Goal: Information Seeking & Learning: Learn about a topic

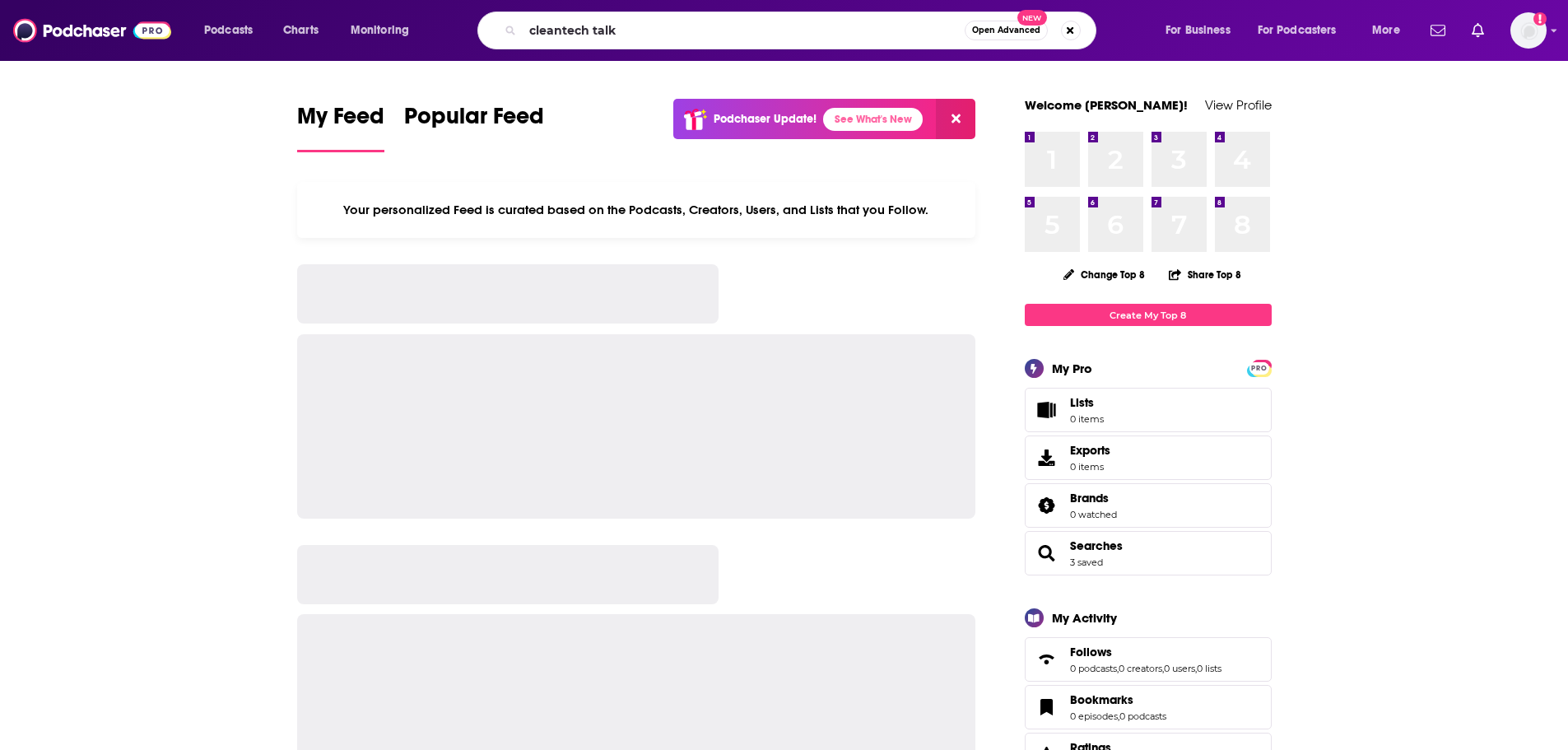
type input "cleantech talk"
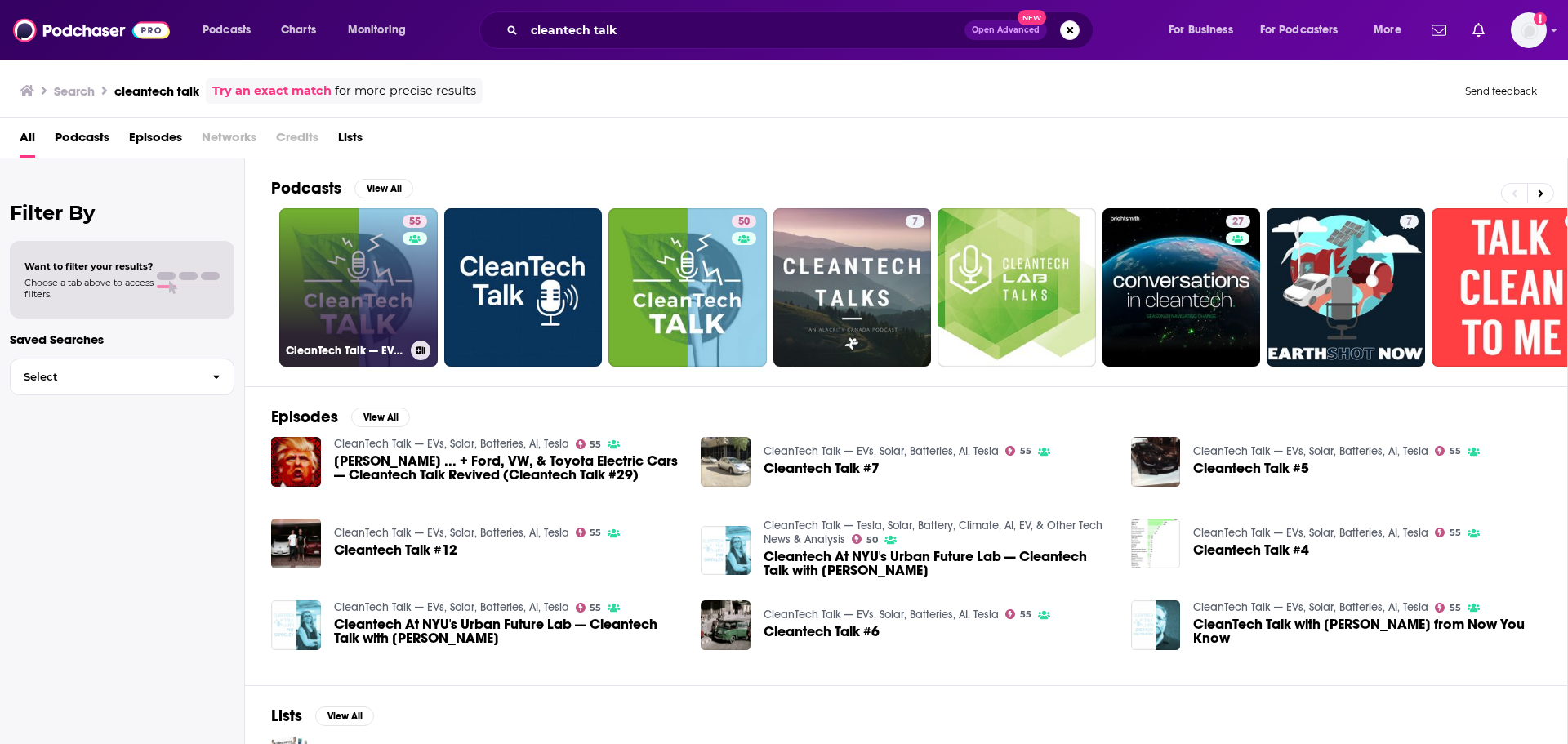
click at [369, 252] on link "55 CleanTech Talk — EVs, Solar, Batteries, AI, Tesla" at bounding box center [358, 287] width 158 height 158
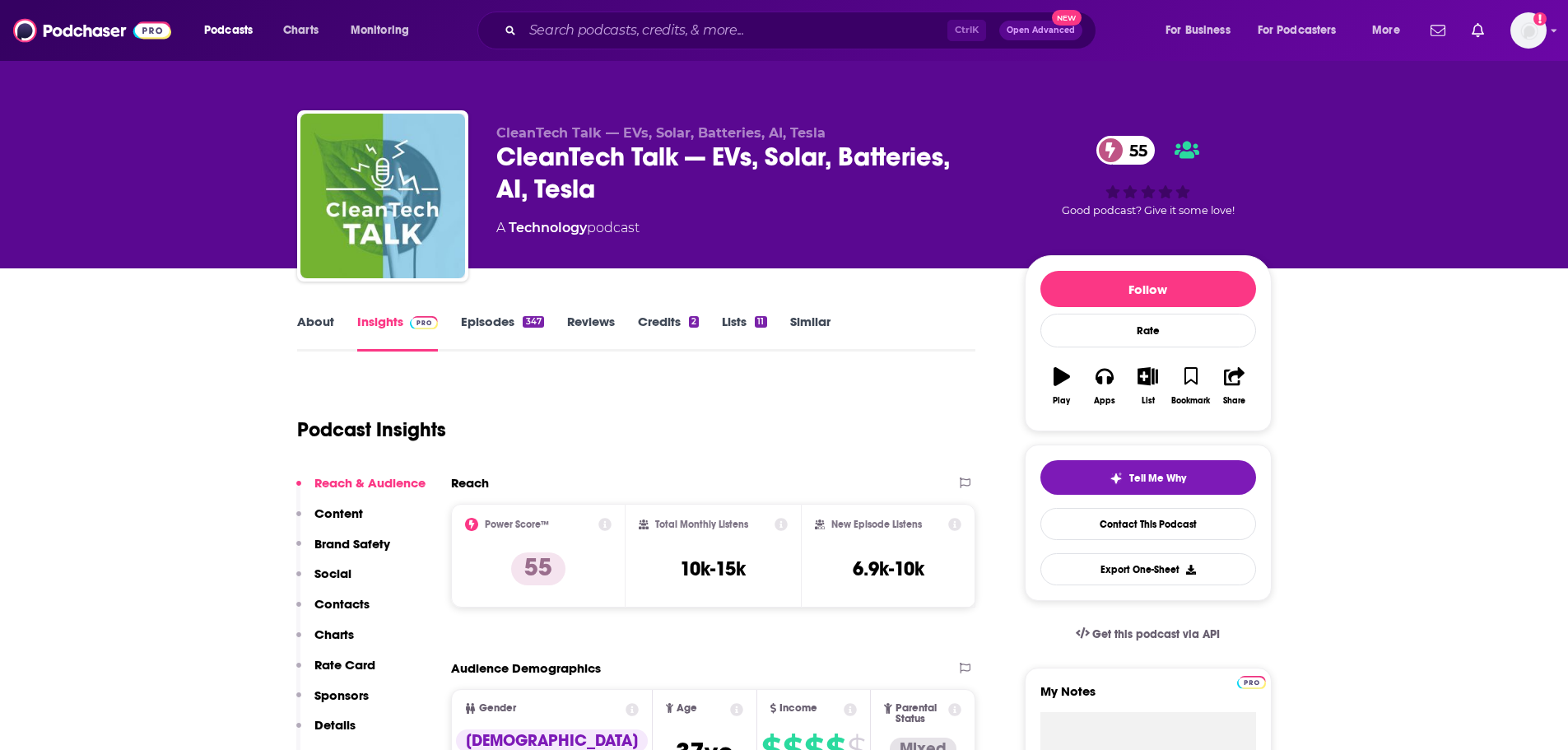
click at [307, 319] on link "About" at bounding box center [315, 332] width 37 height 38
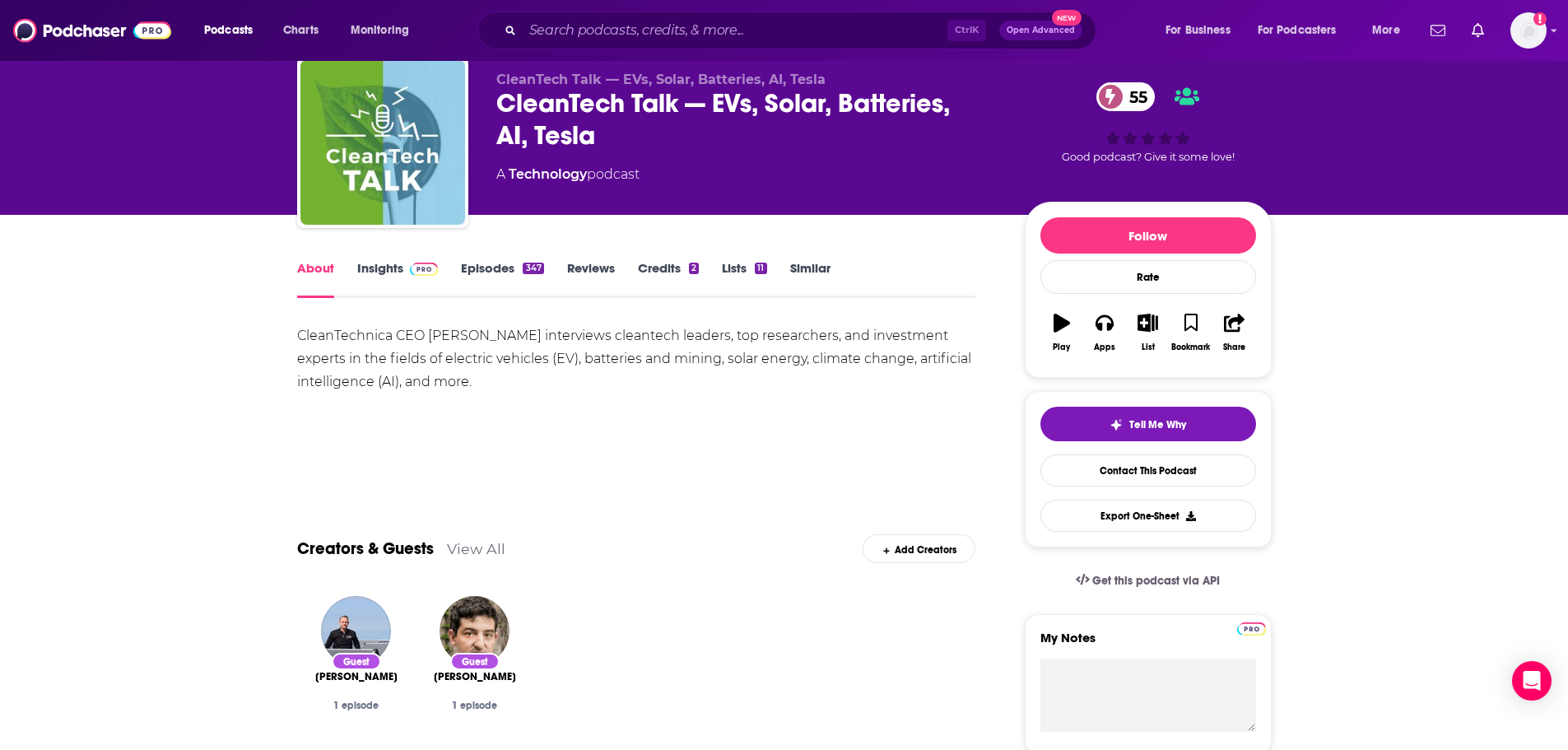
scroll to position [82, 0]
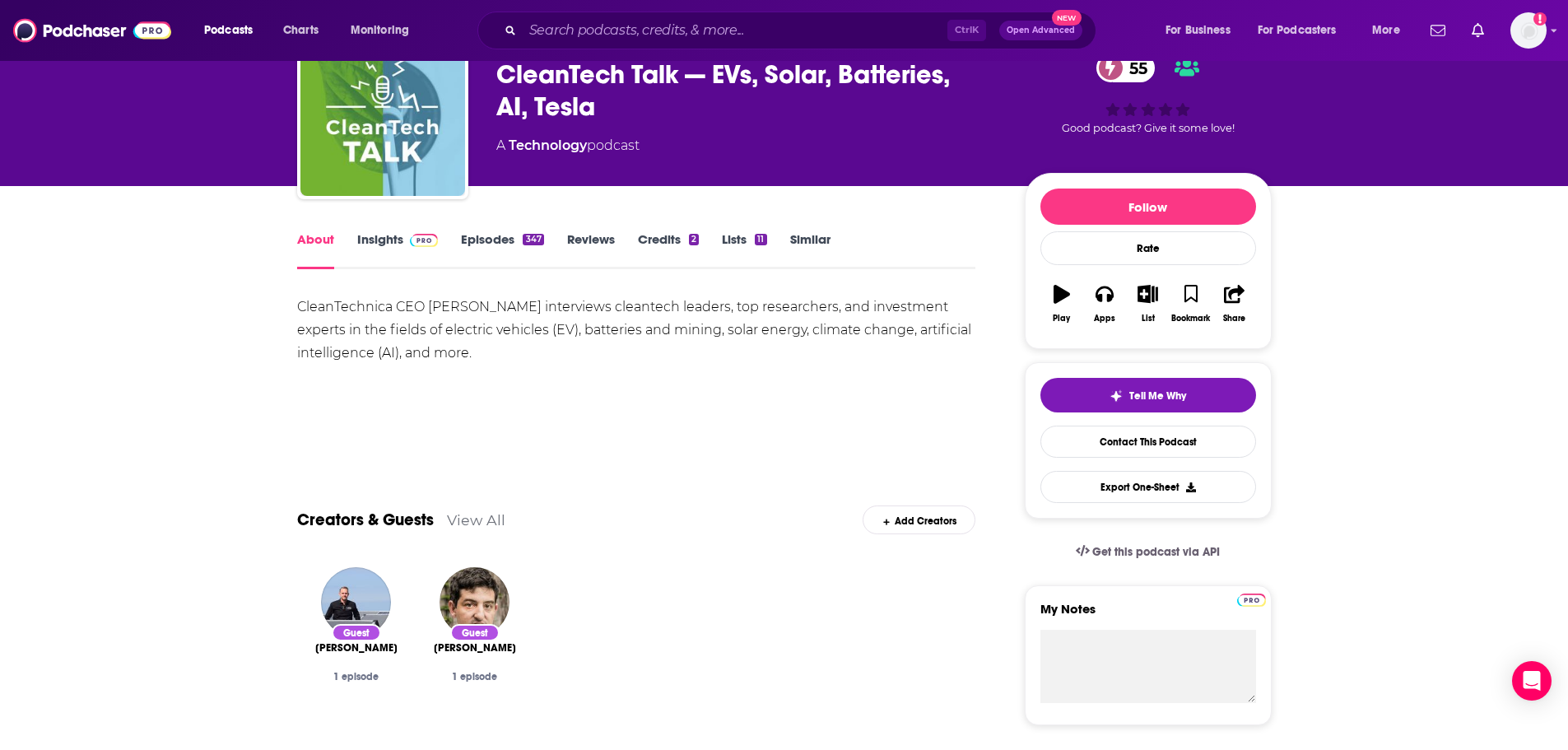
click at [384, 252] on link "Insights" at bounding box center [398, 250] width 81 height 38
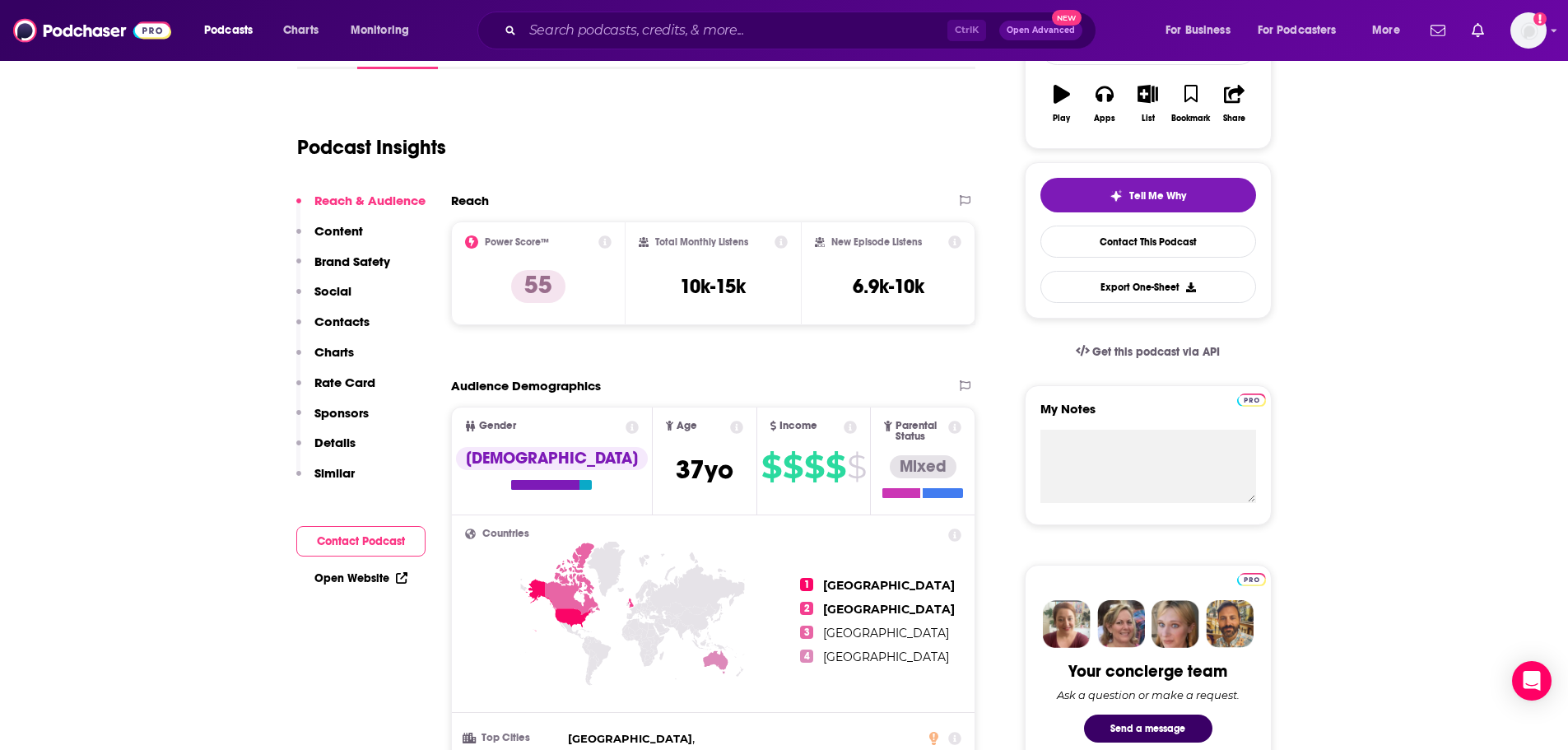
scroll to position [329, 0]
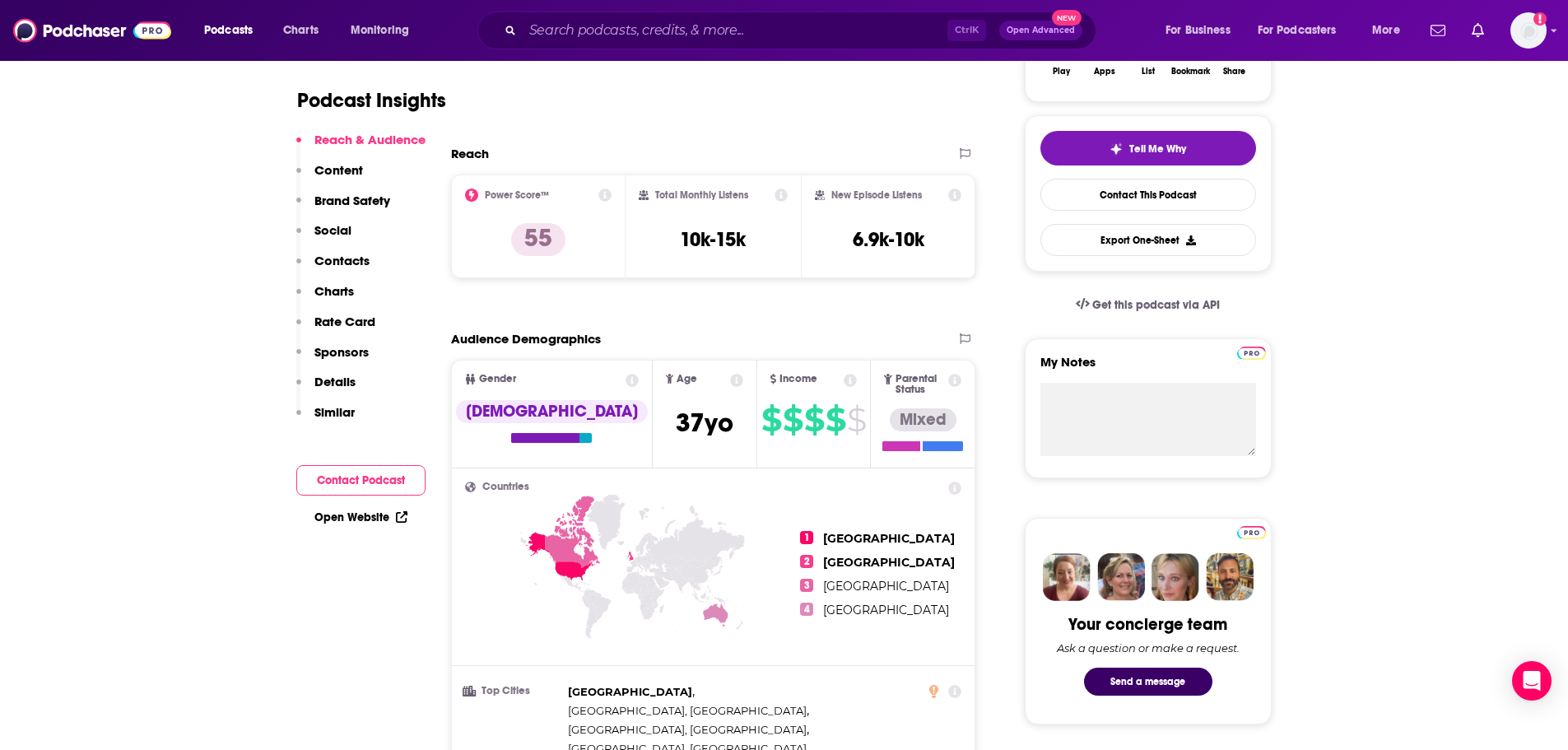
click at [370, 480] on button "Contact Podcast" at bounding box center [361, 480] width 130 height 30
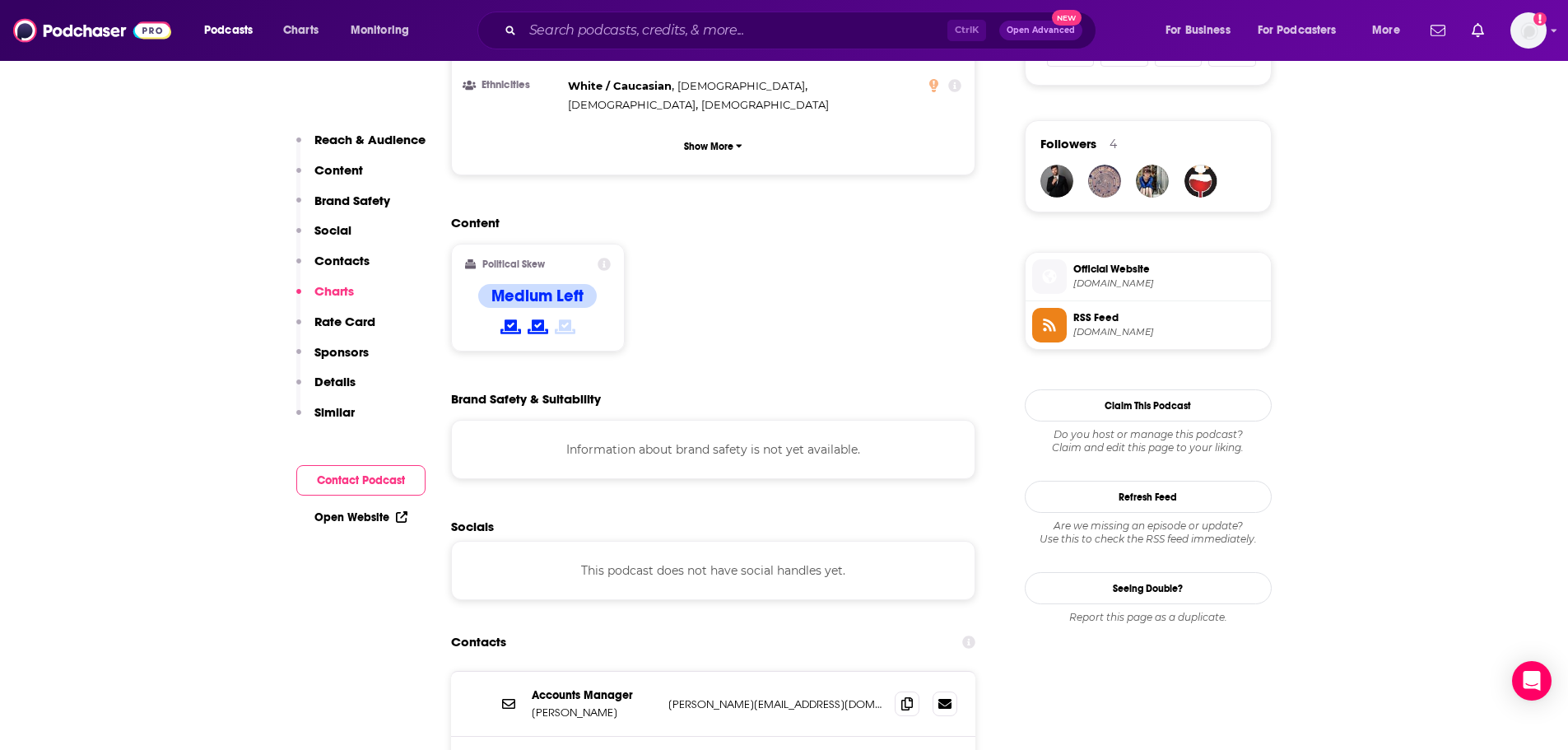
scroll to position [0, 0]
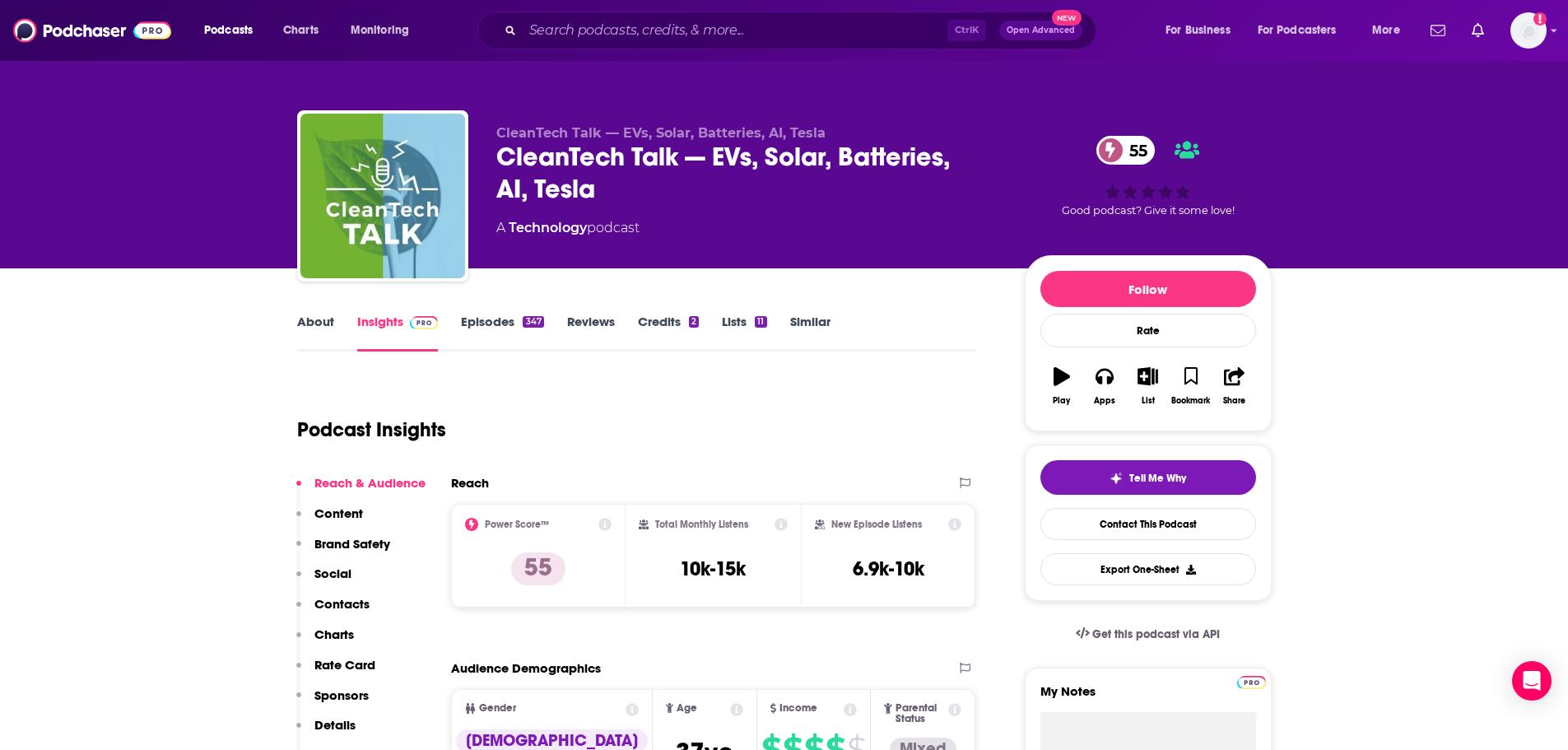
drag, startPoint x: 1284, startPoint y: 596, endPoint x: 1257, endPoint y: 314, distance: 283.3
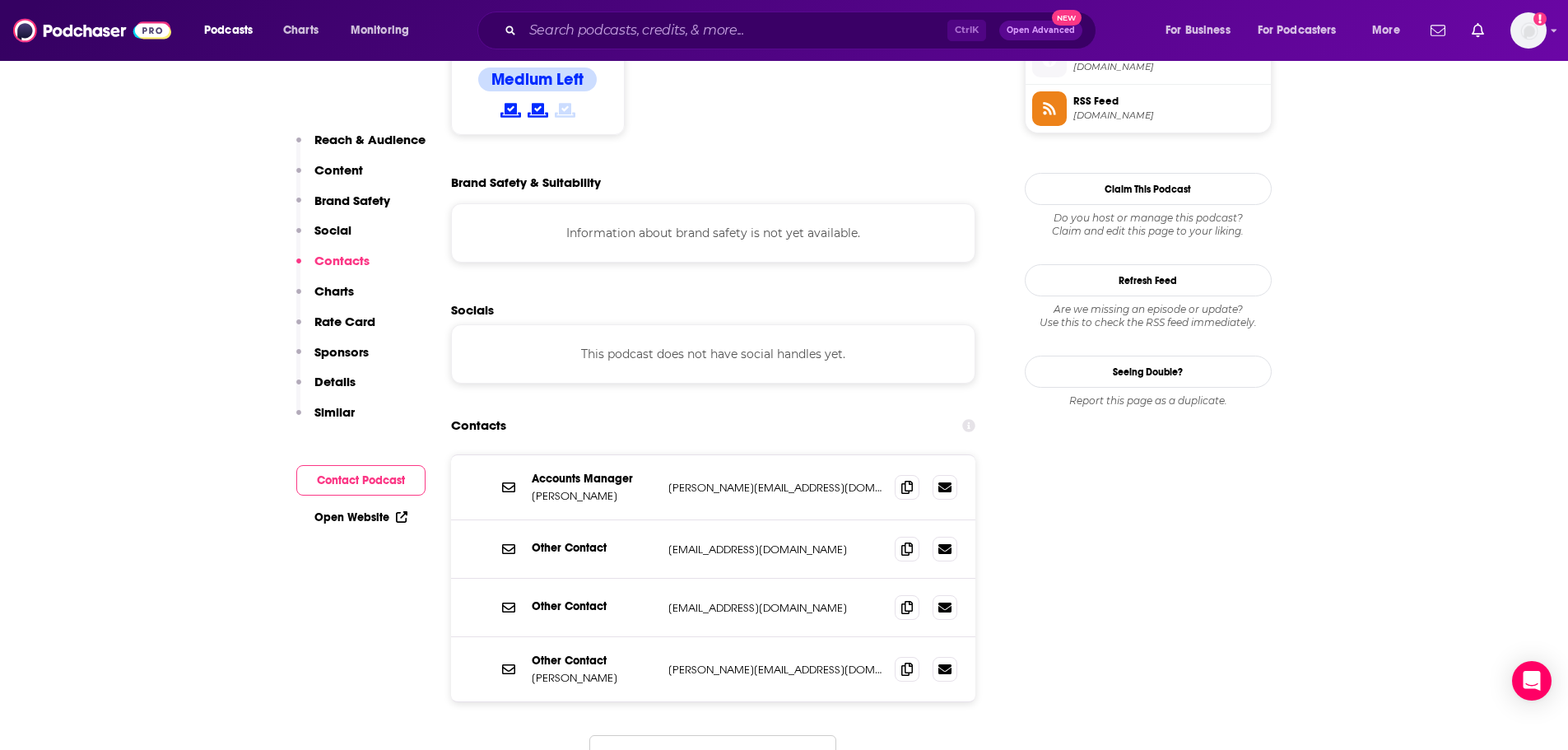
scroll to position [1400, 0]
